Goal: Information Seeking & Learning: Understand process/instructions

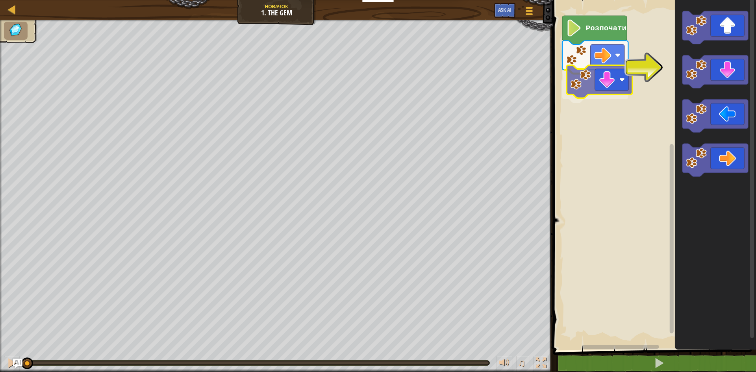
click at [583, 87] on div "Розпочати" at bounding box center [654, 173] width 206 height 354
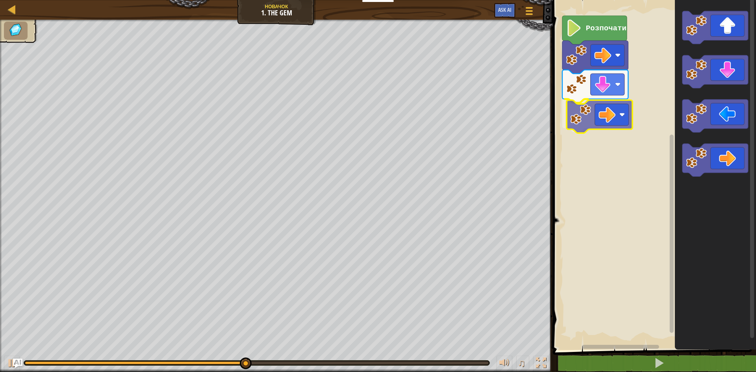
click at [583, 109] on div "Розпочати" at bounding box center [654, 173] width 206 height 354
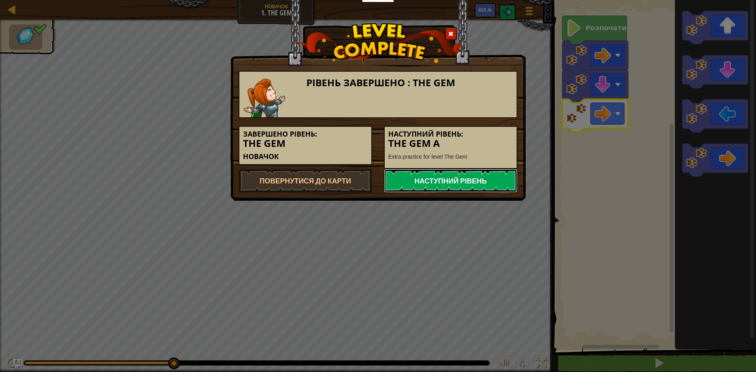
click at [473, 191] on link "Наступний рівень" at bounding box center [451, 181] width 134 height 24
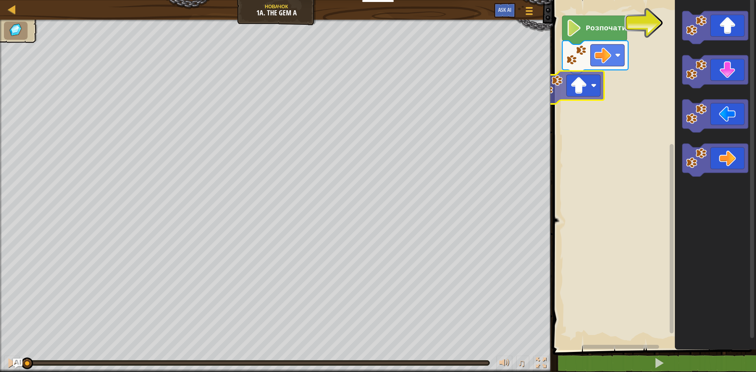
click at [566, 88] on div "Розпочати" at bounding box center [654, 173] width 206 height 354
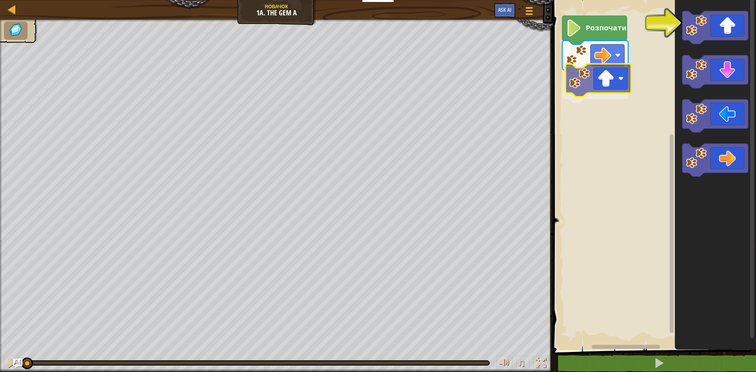
click at [589, 78] on div "Розпочати" at bounding box center [654, 173] width 206 height 354
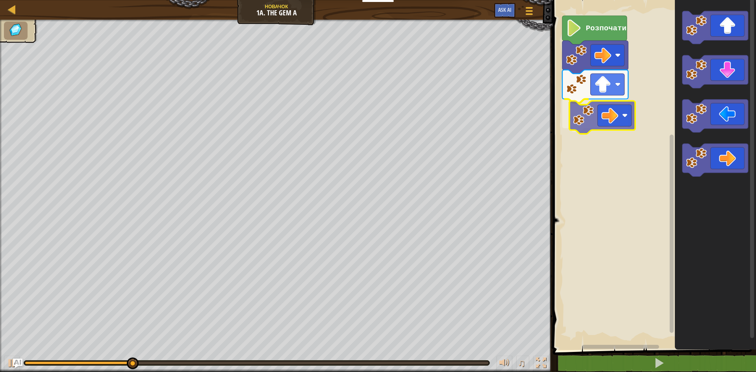
click at [583, 120] on div "Розпочати" at bounding box center [654, 173] width 206 height 354
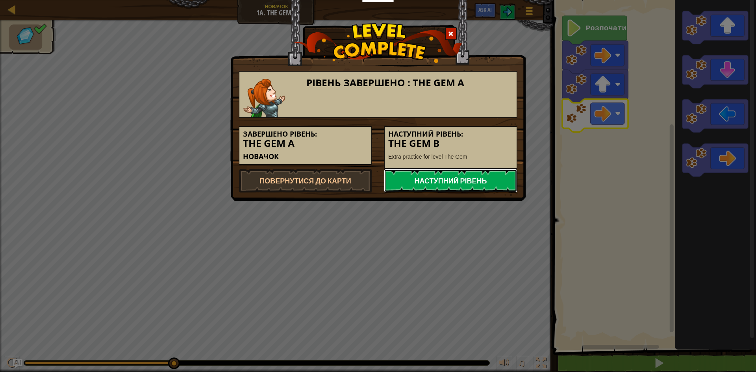
click at [414, 182] on link "Наступний рівень" at bounding box center [451, 181] width 134 height 24
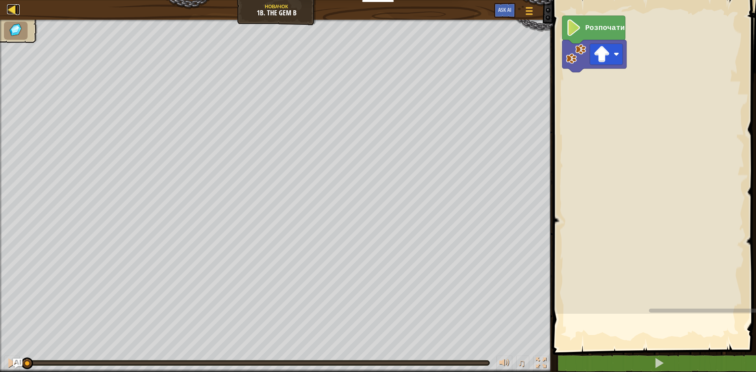
click at [15, 13] on div at bounding box center [12, 9] width 10 height 10
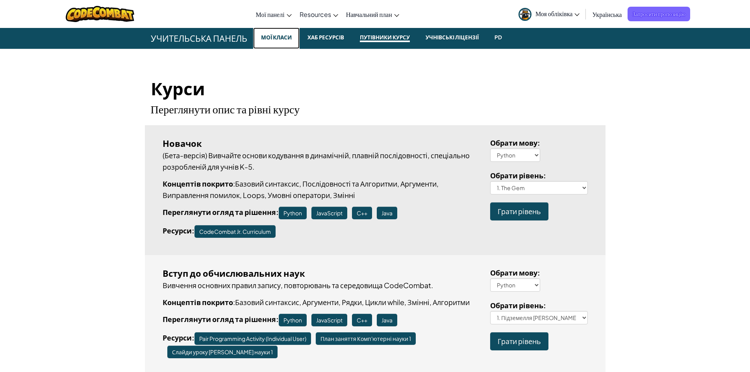
click at [264, 48] on link "Мої класи" at bounding box center [276, 38] width 46 height 21
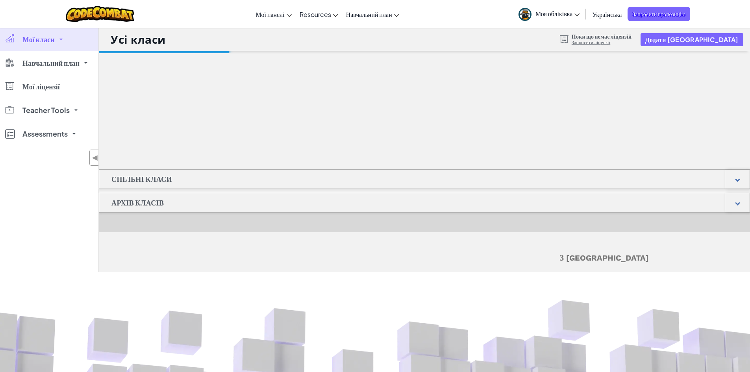
click at [266, 41] on div "Усі класи Поки що немає ліцензій Запросити ліцензії Додати [GEOGRAPHIC_DATA]" at bounding box center [424, 40] width 651 height 24
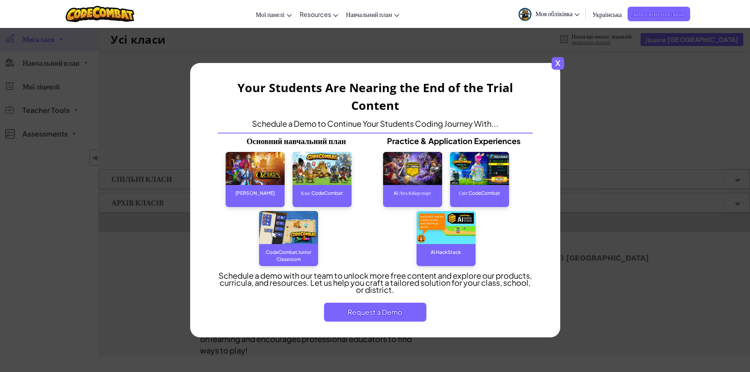
click at [561, 66] on span "x" at bounding box center [558, 63] width 13 height 13
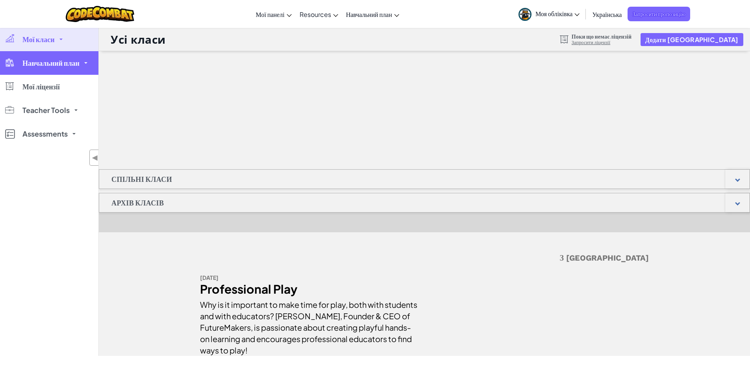
click at [72, 70] on link "Навчальний план" at bounding box center [49, 63] width 98 height 24
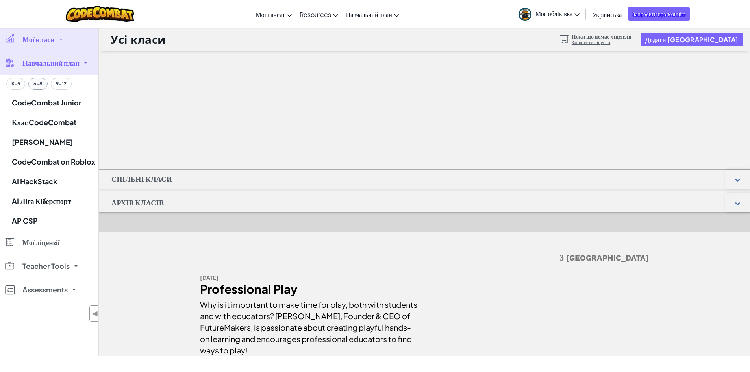
click at [38, 86] on button "6-8" at bounding box center [37, 84] width 19 height 12
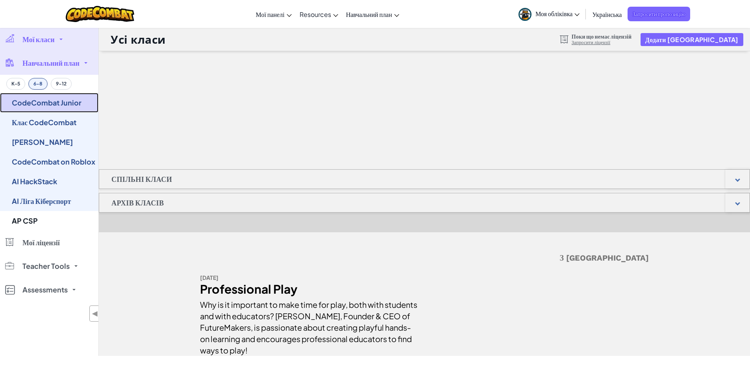
click at [71, 108] on link "CodeCombat Junior" at bounding box center [49, 103] width 98 height 20
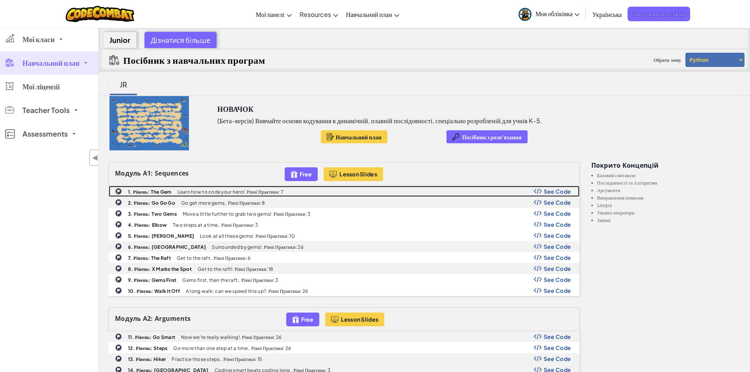
click at [558, 195] on span "See Code" at bounding box center [558, 191] width 28 height 6
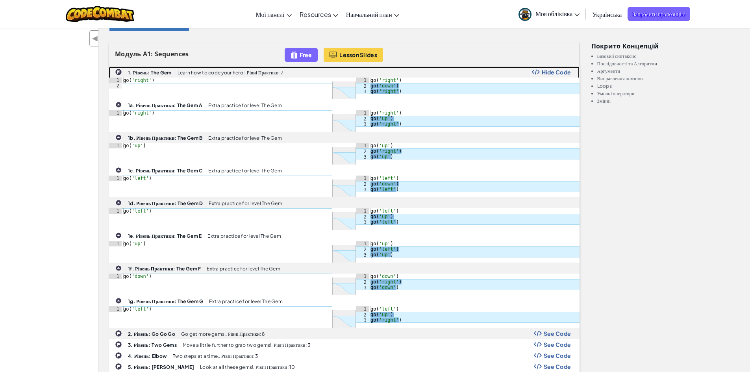
scroll to position [39, 0]
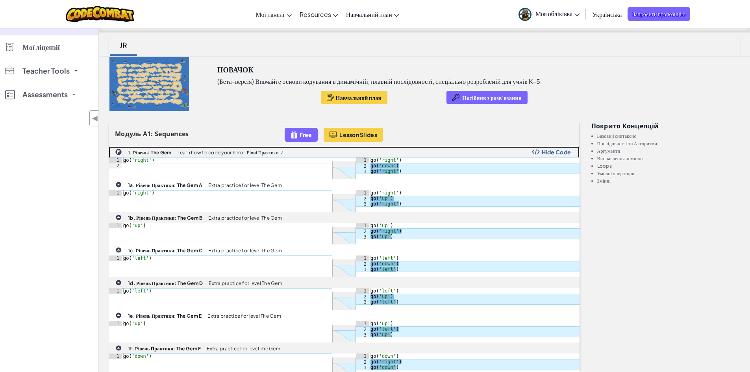
click at [553, 152] on span "Hide Code" at bounding box center [557, 152] width 30 height 6
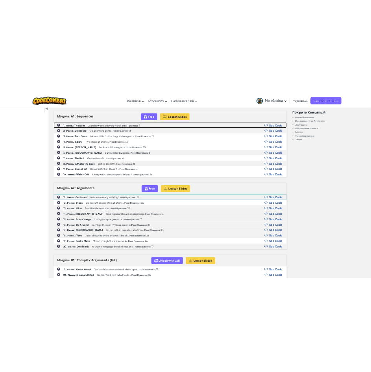
scroll to position [79, 0]
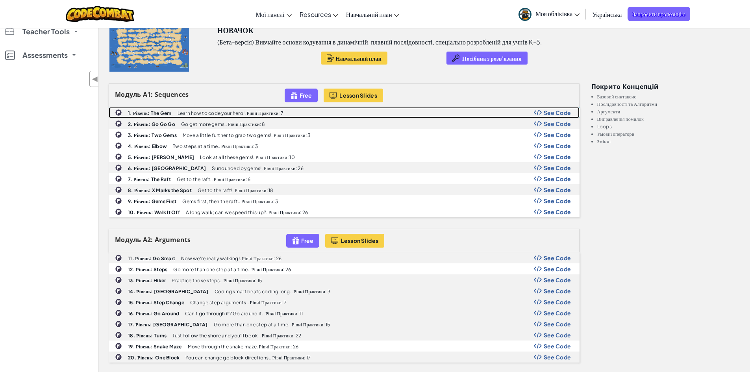
click at [191, 113] on p "Learn how to code your hero!. Рівні Практики: 7" at bounding box center [231, 113] width 106 height 5
